Goal: Use online tool/utility

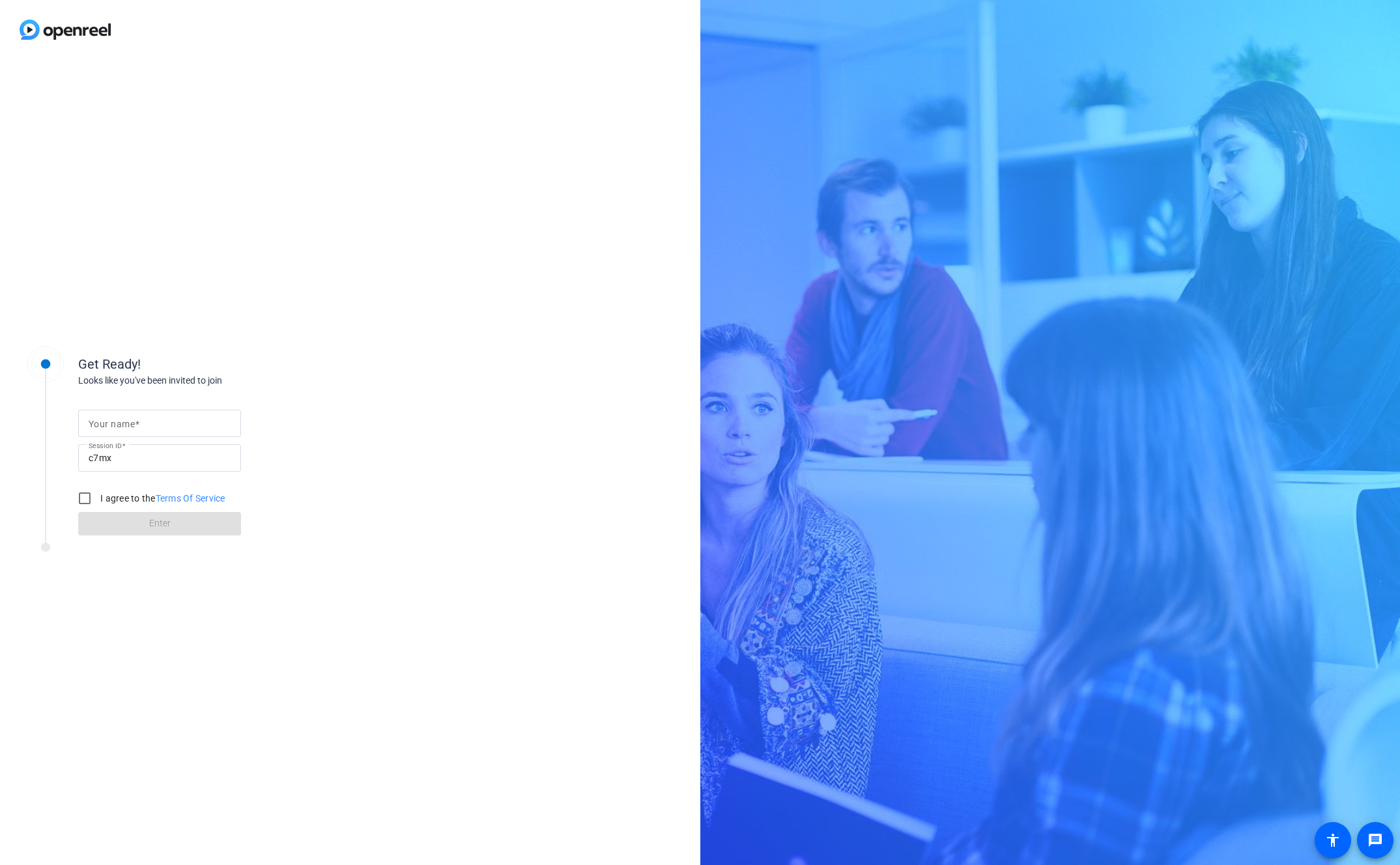
click at [99, 419] on mat-label "Your name" at bounding box center [111, 424] width 46 height 11
click at [99, 419] on input "Your name" at bounding box center [159, 423] width 142 height 15
type input "B"
type input "[PERSON_NAME]"
click at [87, 497] on input "I agree to the Terms Of Service" at bounding box center [84, 498] width 26 height 26
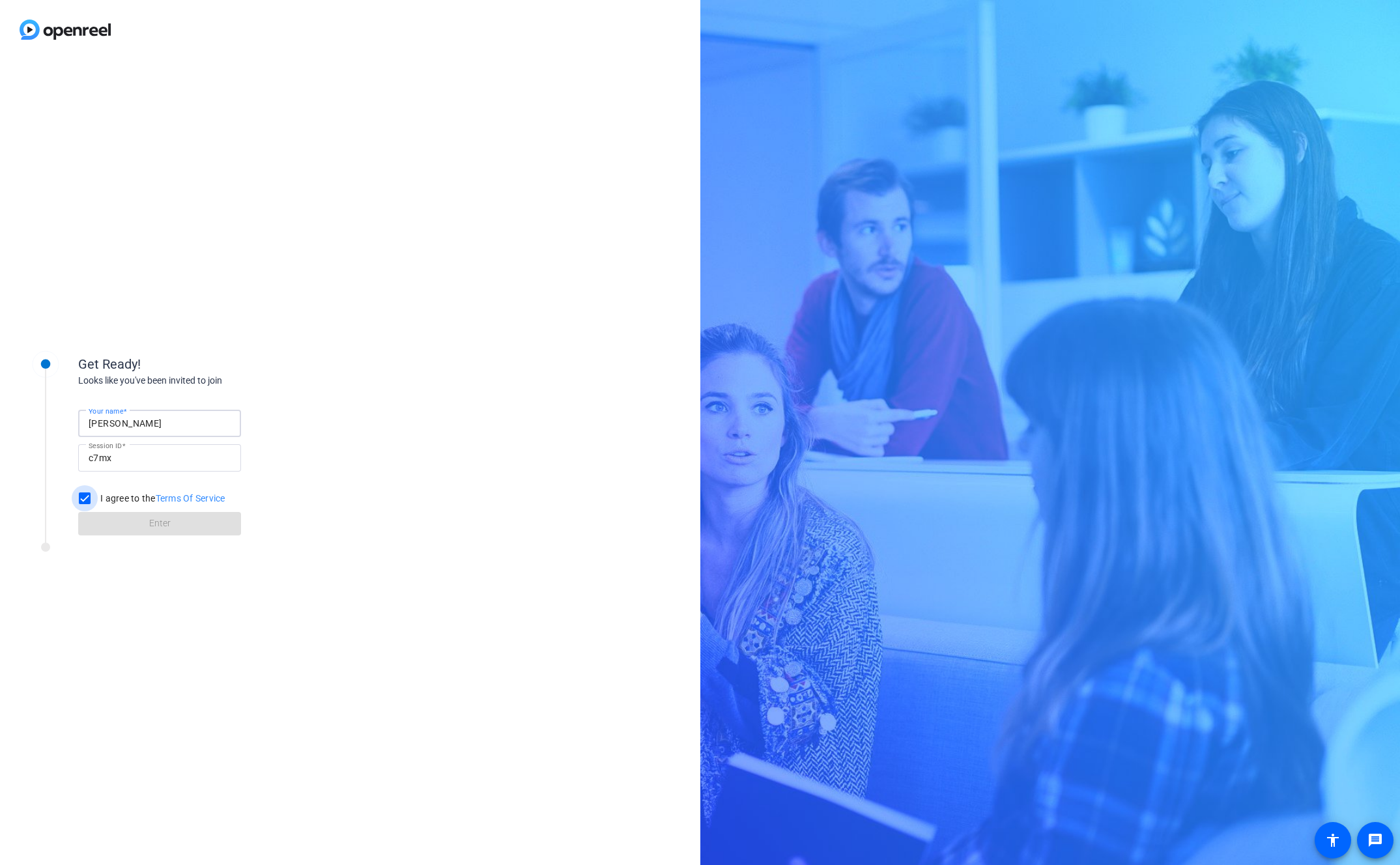
checkbox input "true"
click at [135, 526] on span at bounding box center [159, 524] width 163 height 32
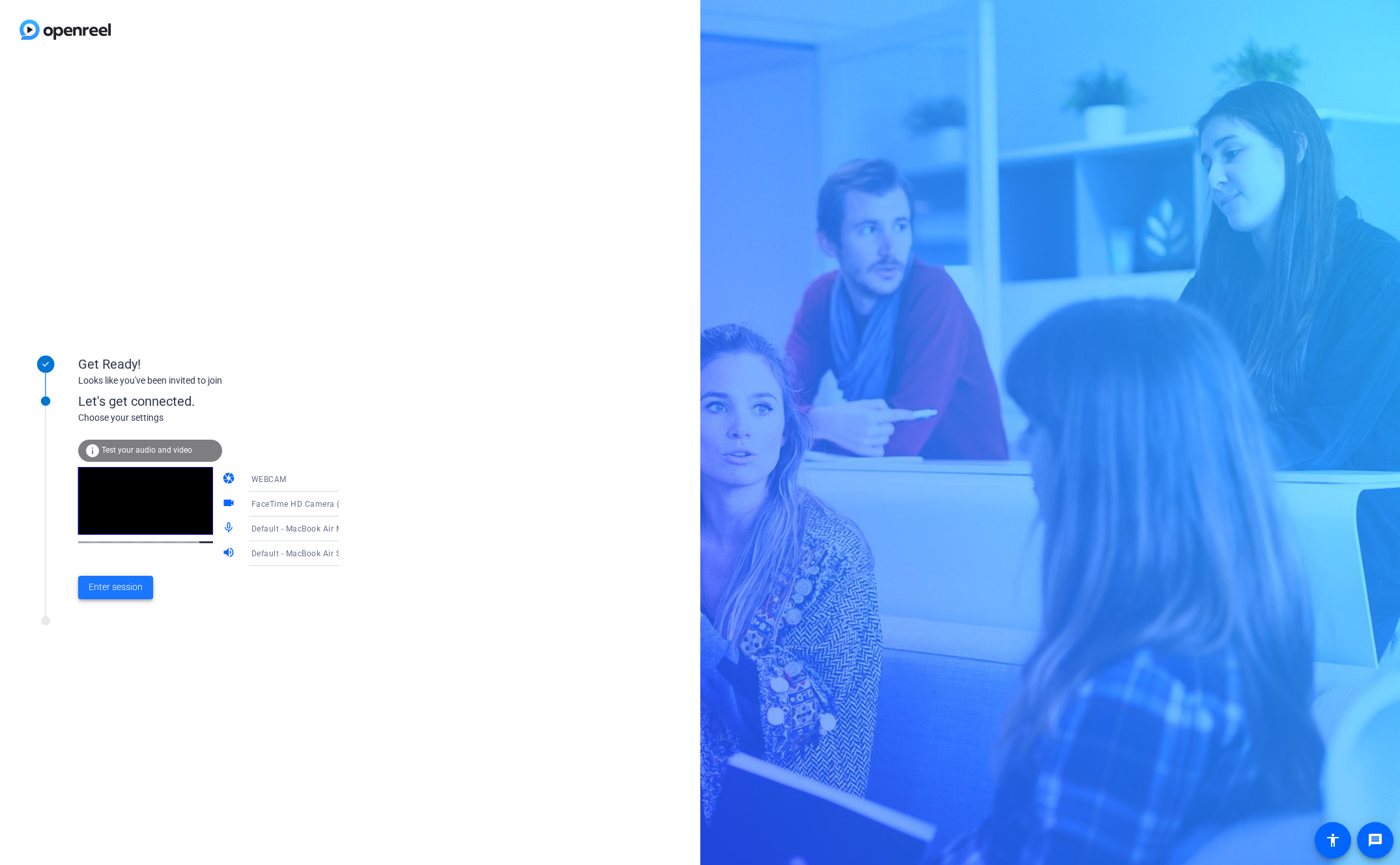
click at [120, 590] on span "Enter session" at bounding box center [116, 587] width 54 height 14
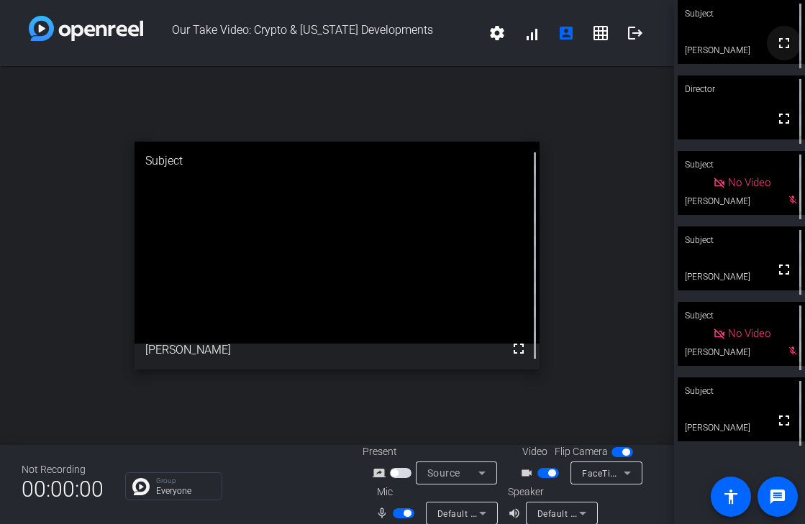
click at [784, 49] on mat-icon "fullscreen" at bounding box center [783, 43] width 17 height 17
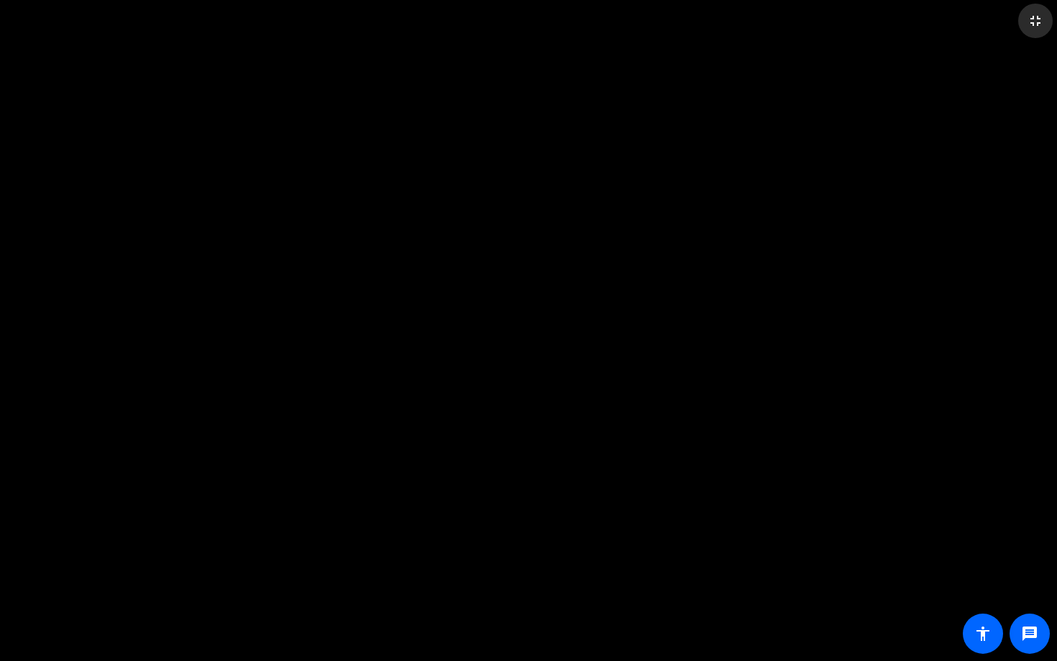
click at [1037, 21] on mat-icon "fullscreen_exit" at bounding box center [1035, 20] width 17 height 17
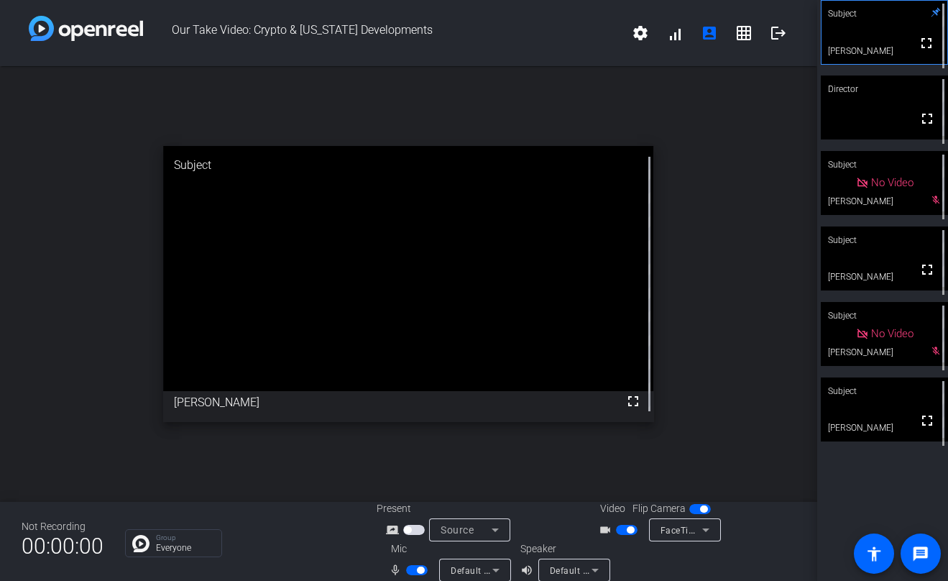
click at [818, 303] on div "Subject fullscreen [PERSON_NAME] Director fullscreen Subject No Video [PERSON_N…" at bounding box center [883, 290] width 131 height 581
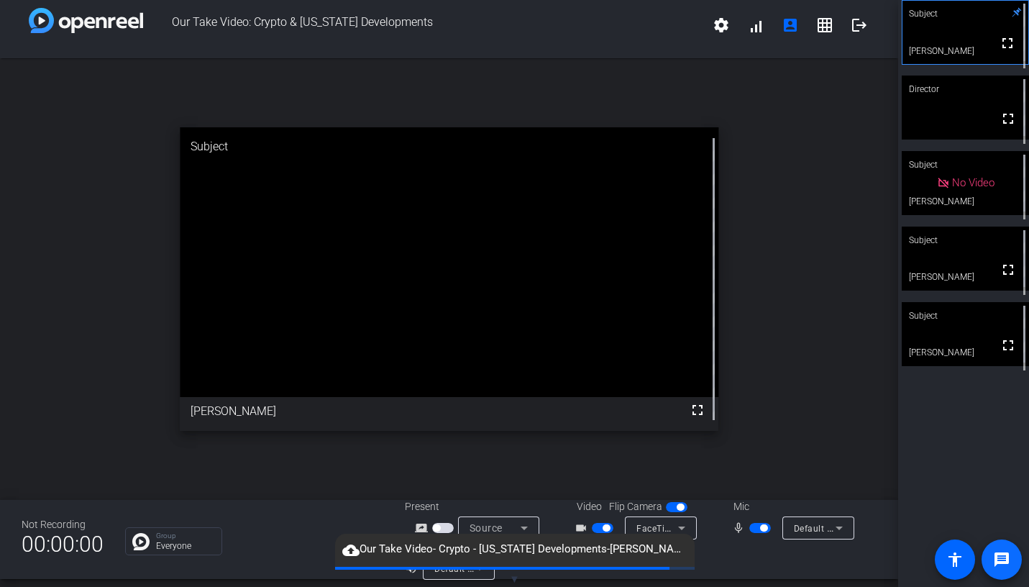
scroll to position [17, 0]
